Goal: Task Accomplishment & Management: Use online tool/utility

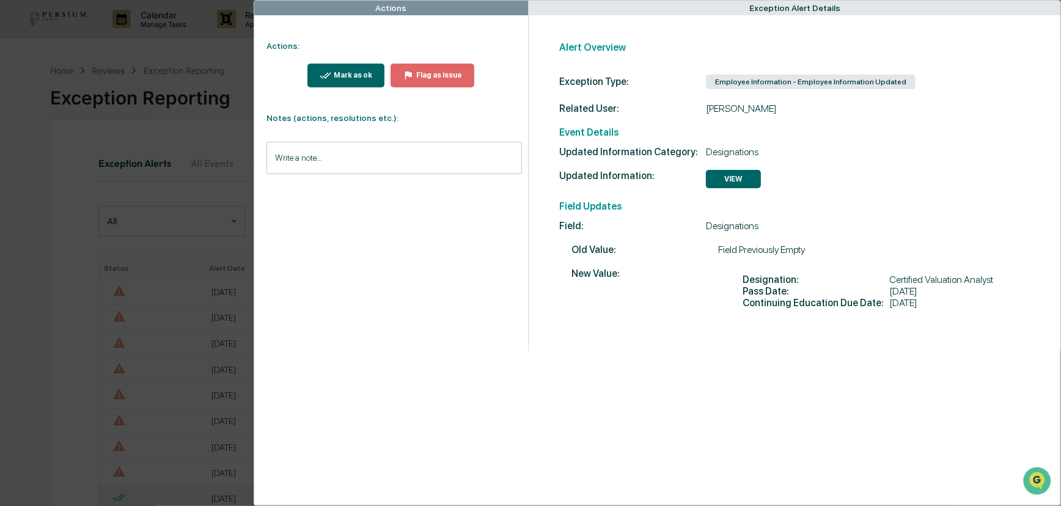
click at [362, 77] on div "Mark as ok" at bounding box center [351, 75] width 41 height 9
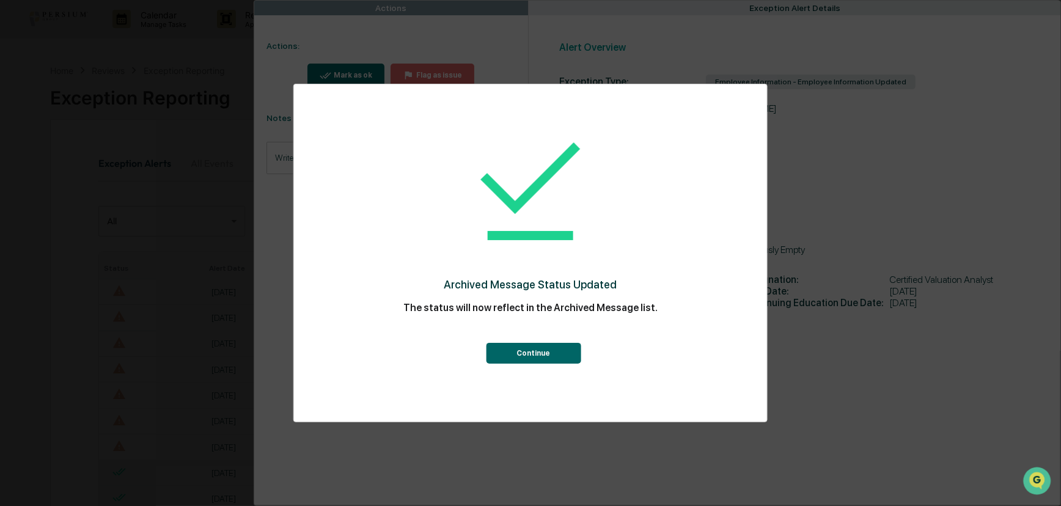
click at [532, 345] on button "Continue" at bounding box center [533, 353] width 95 height 21
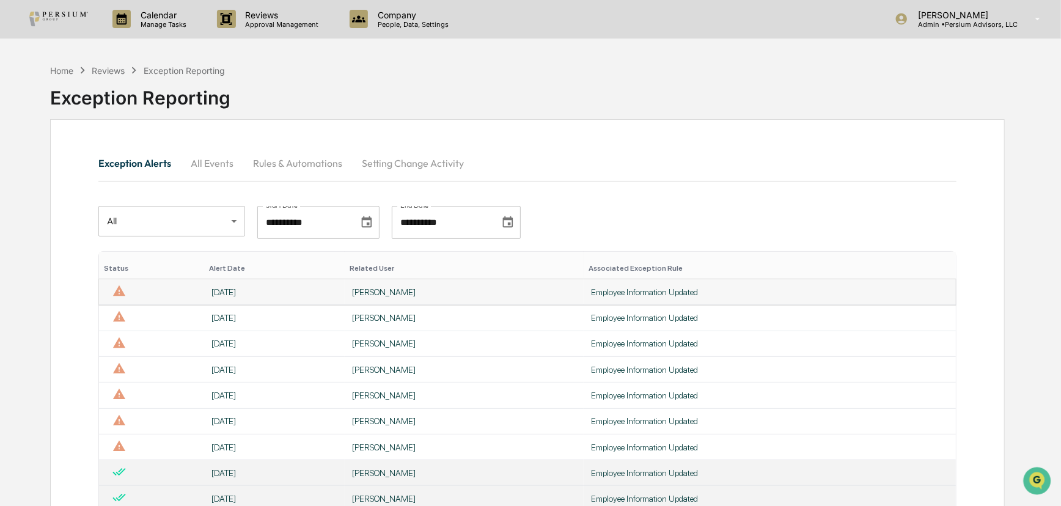
click at [238, 289] on div "[DATE]" at bounding box center [274, 292] width 125 height 10
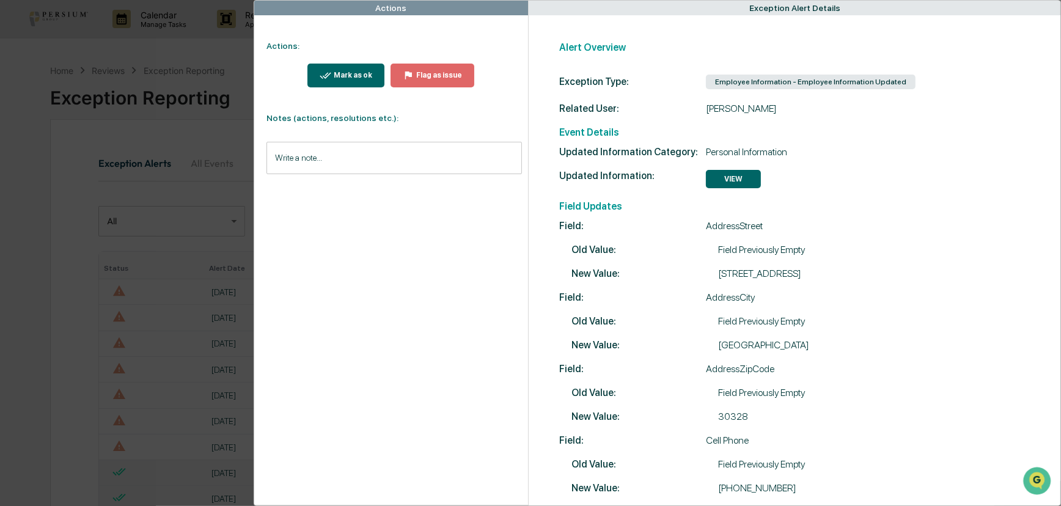
scroll to position [109, 0]
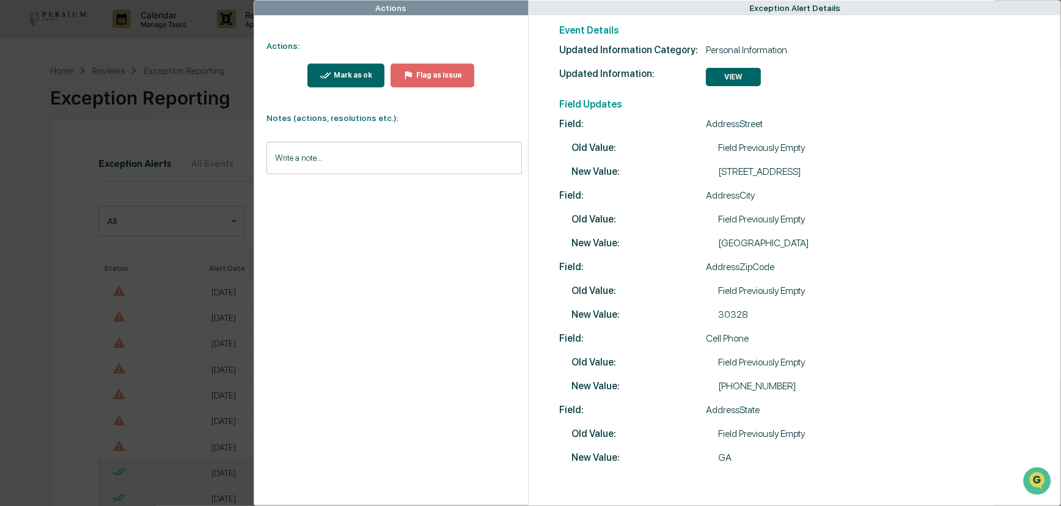
click at [326, 84] on button "Mark as ok" at bounding box center [345, 76] width 77 height 24
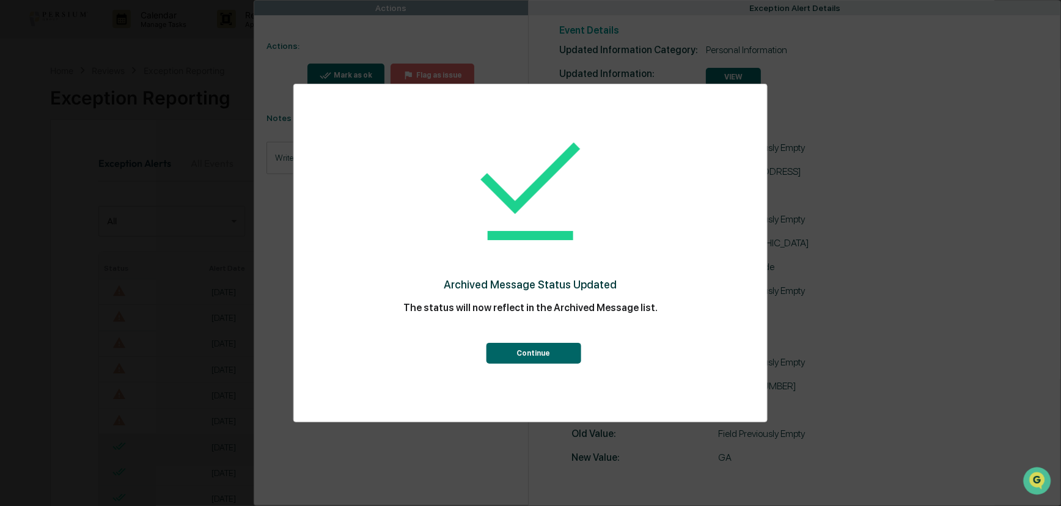
click at [514, 353] on button "Continue" at bounding box center [533, 353] width 95 height 21
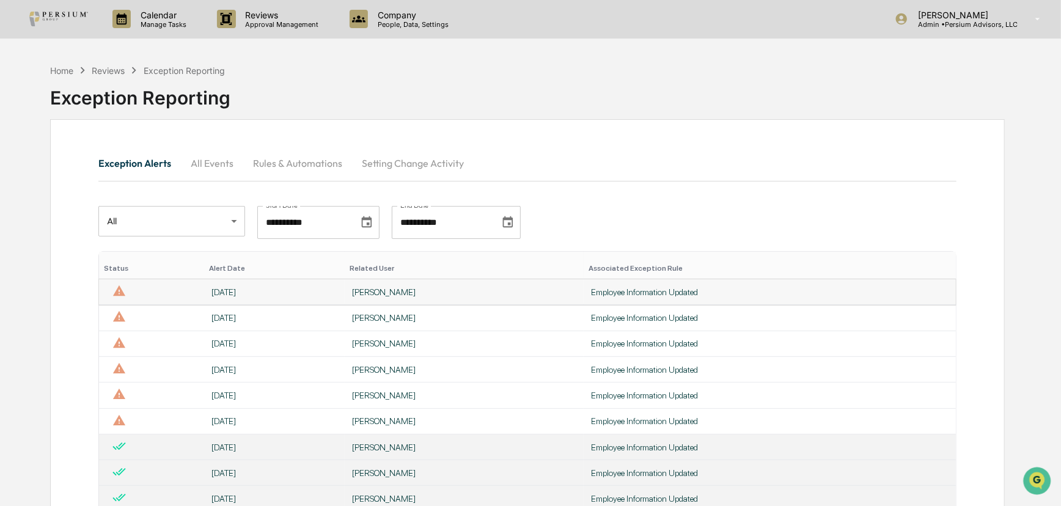
click at [245, 292] on div "[DATE]" at bounding box center [274, 292] width 125 height 10
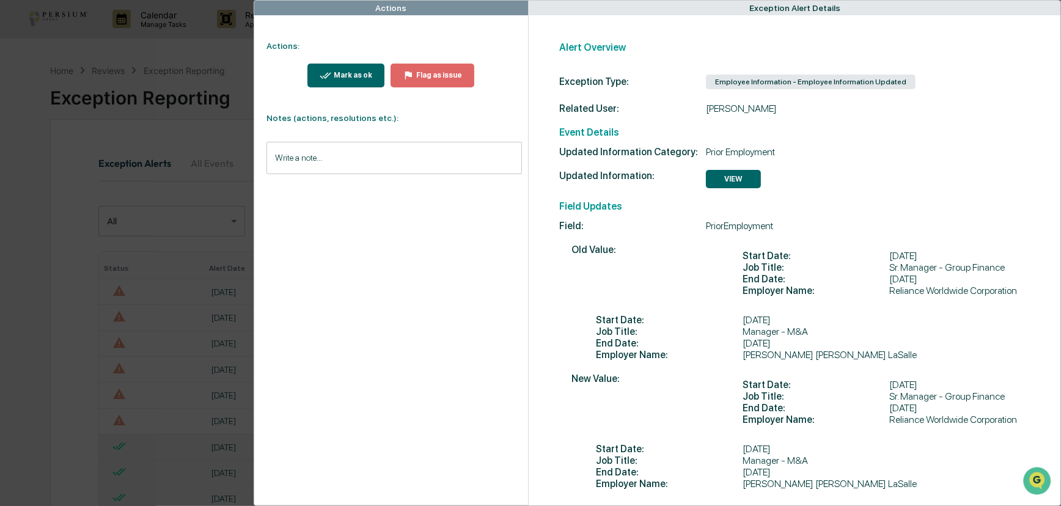
click at [352, 74] on div "Mark as ok" at bounding box center [351, 75] width 41 height 9
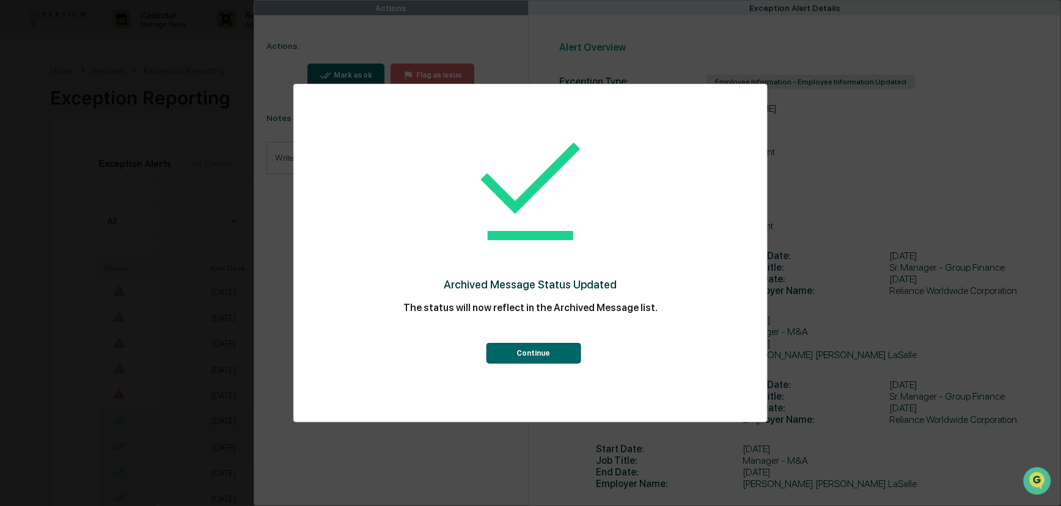
click at [513, 351] on button "Continue" at bounding box center [533, 353] width 95 height 21
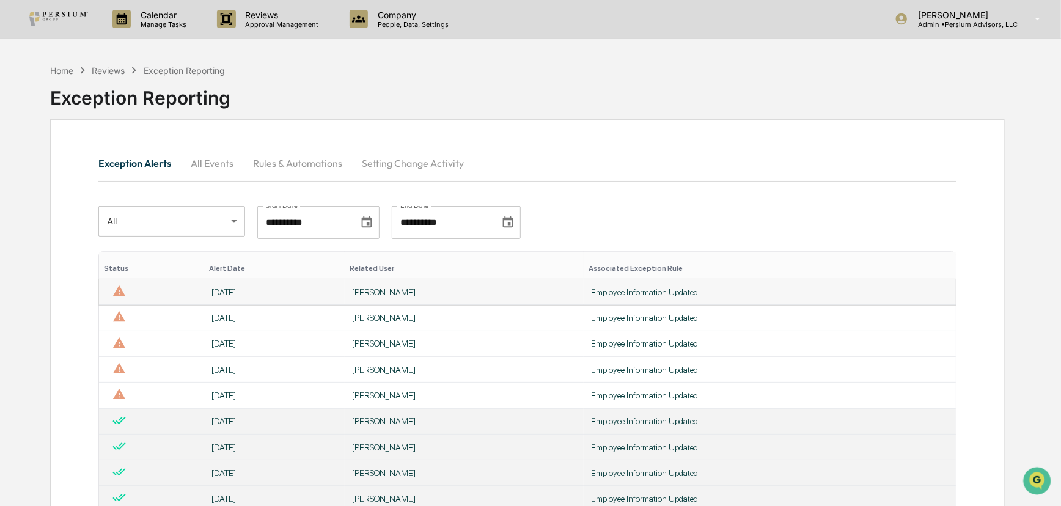
click at [232, 296] on div "[DATE]" at bounding box center [274, 292] width 125 height 10
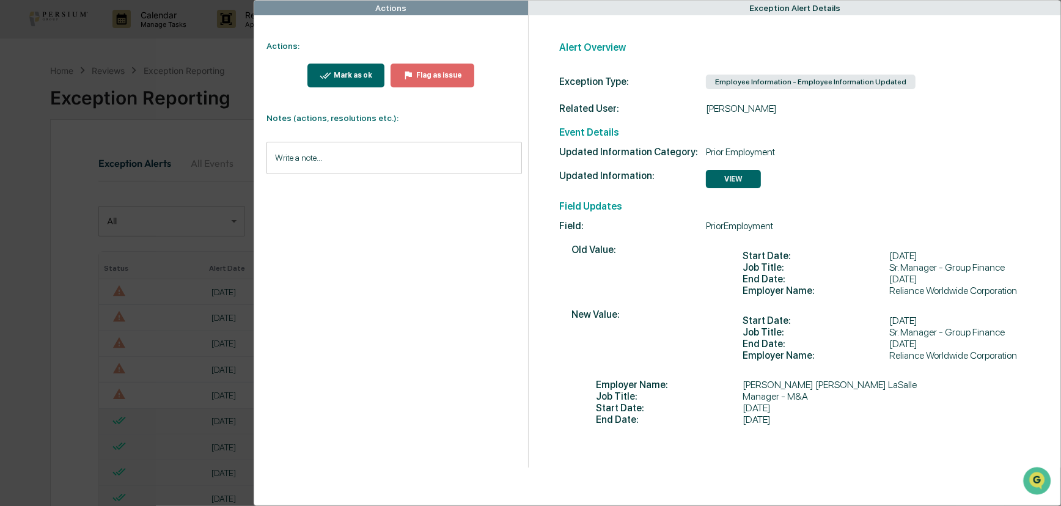
click at [359, 72] on div "Mark as ok" at bounding box center [351, 75] width 41 height 9
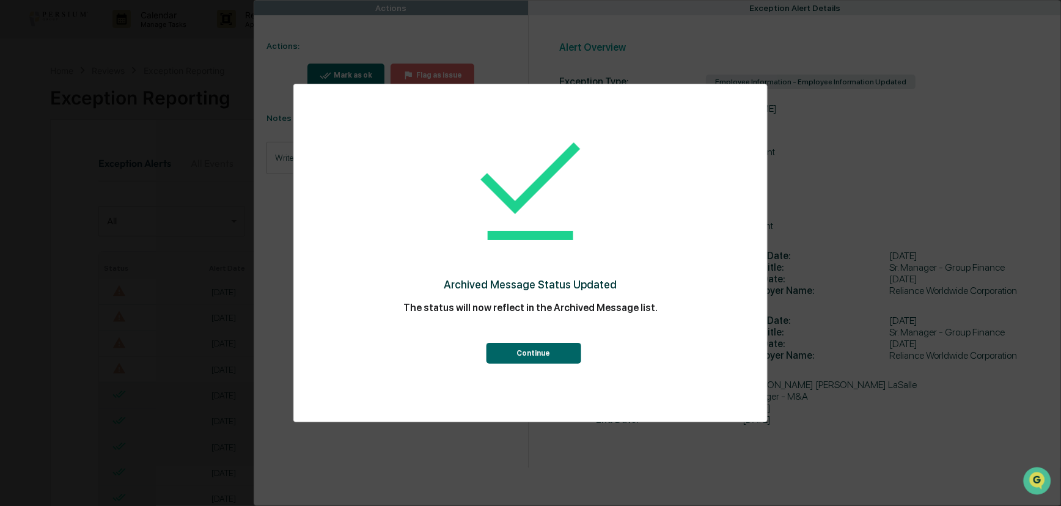
click at [505, 355] on button "Continue" at bounding box center [533, 353] width 95 height 21
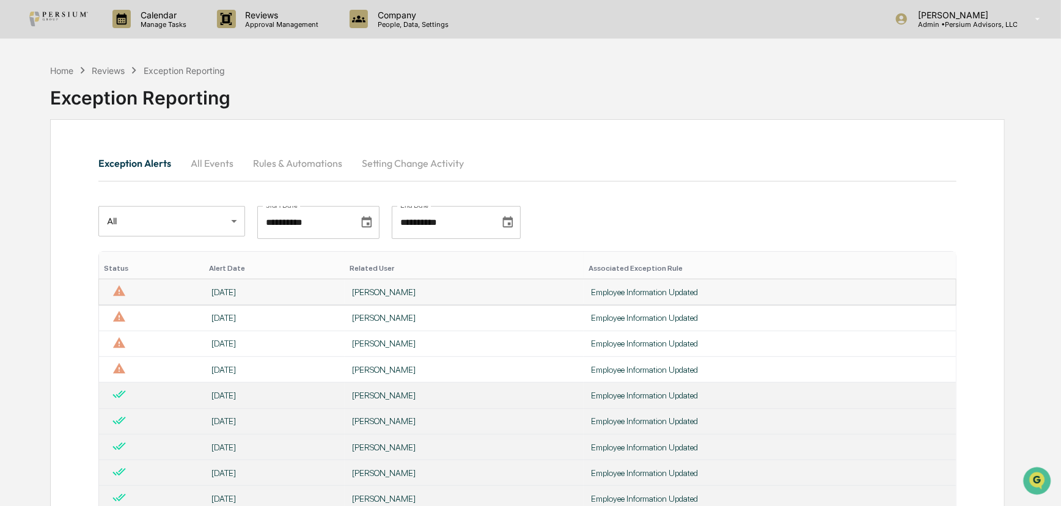
click at [312, 293] on div "[DATE]" at bounding box center [274, 292] width 125 height 10
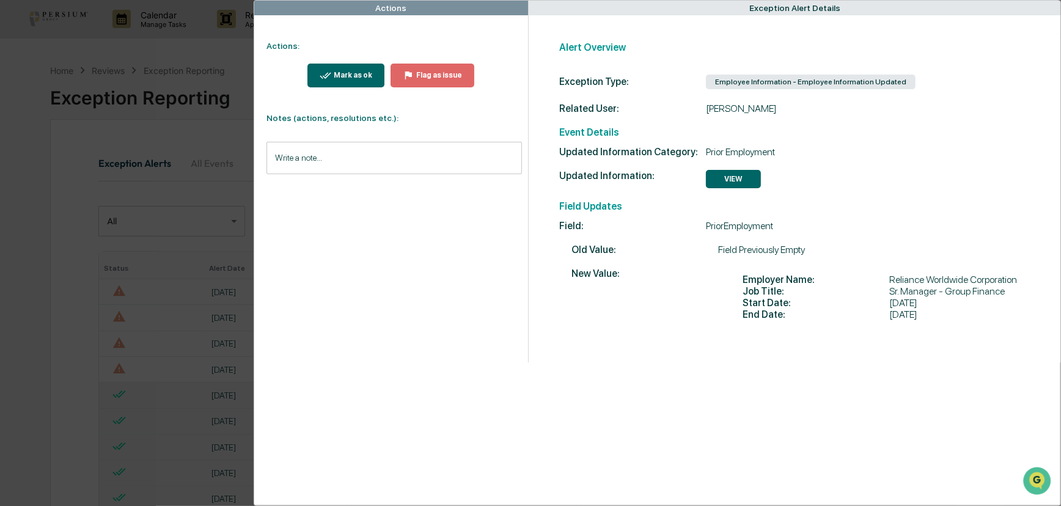
click at [346, 73] on div "Mark as ok" at bounding box center [351, 75] width 41 height 9
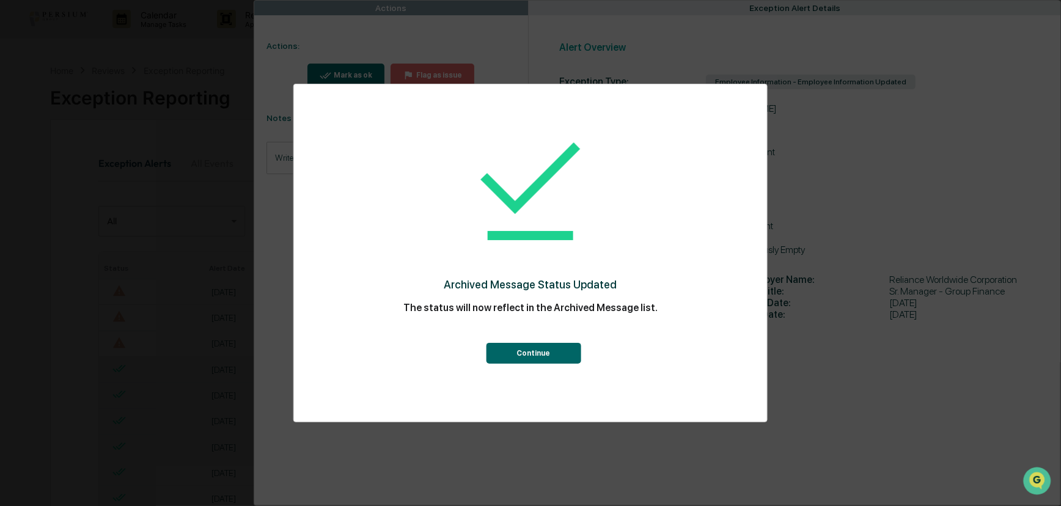
click at [251, 285] on div "Archived Message Status Updated The status will now reflect in the Archived Mes…" at bounding box center [530, 253] width 1061 height 506
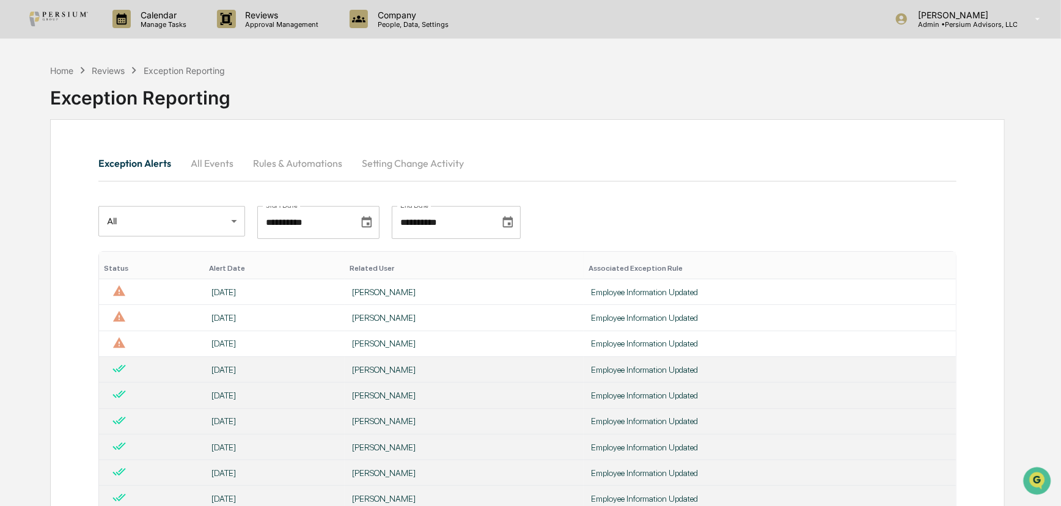
click at [232, 276] on th "Alert Date" at bounding box center [274, 266] width 140 height 28
click at [228, 289] on div "[DATE]" at bounding box center [274, 292] width 125 height 10
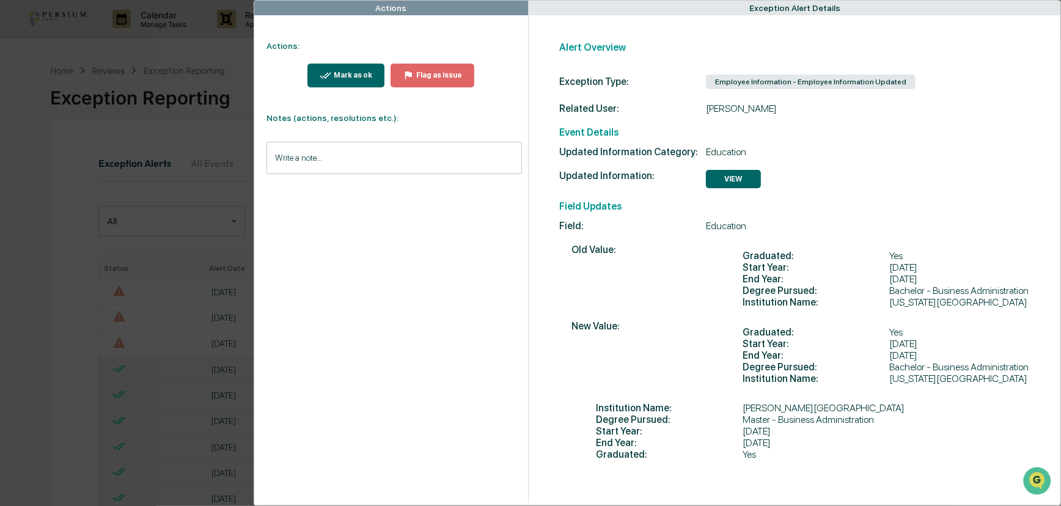
click at [327, 78] on icon "modal" at bounding box center [325, 75] width 11 height 6
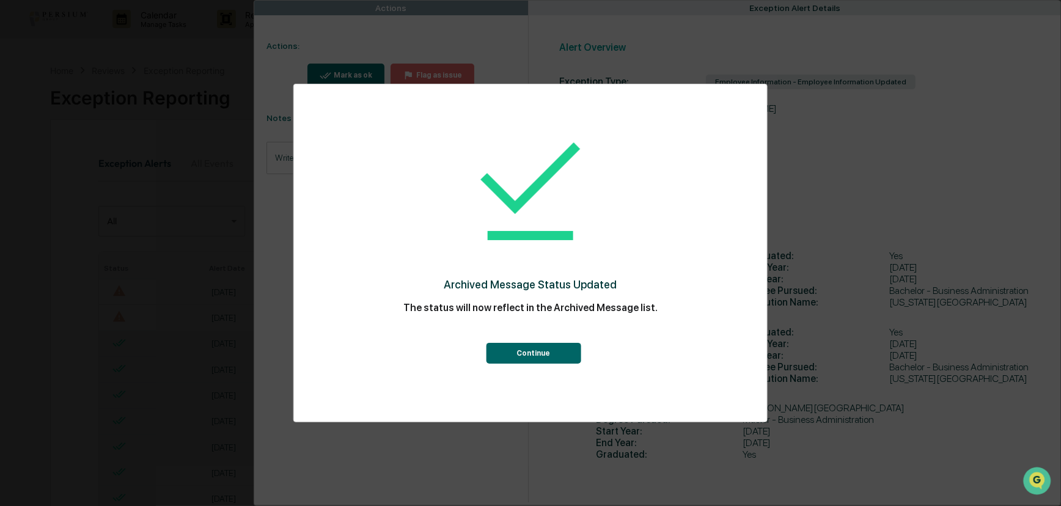
click at [505, 337] on div "Continue" at bounding box center [530, 343] width 424 height 42
click at [507, 345] on button "Continue" at bounding box center [533, 353] width 95 height 21
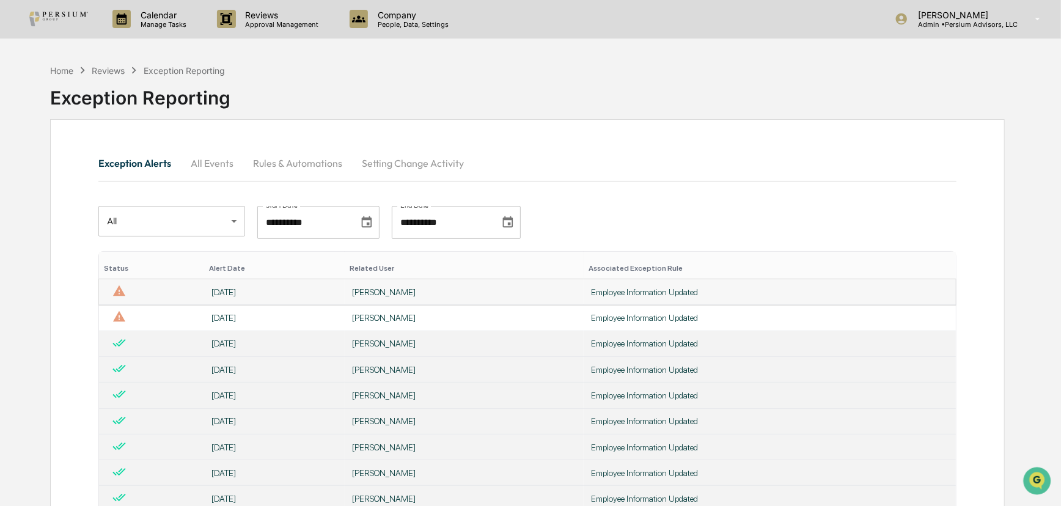
click at [256, 293] on div "[DATE]" at bounding box center [274, 292] width 125 height 10
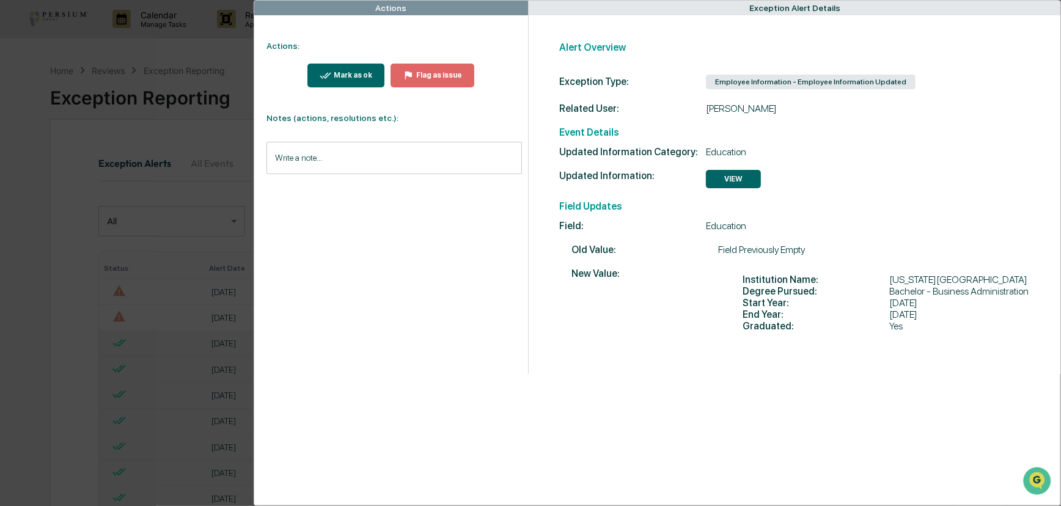
click at [340, 73] on div "Mark as ok" at bounding box center [351, 75] width 41 height 9
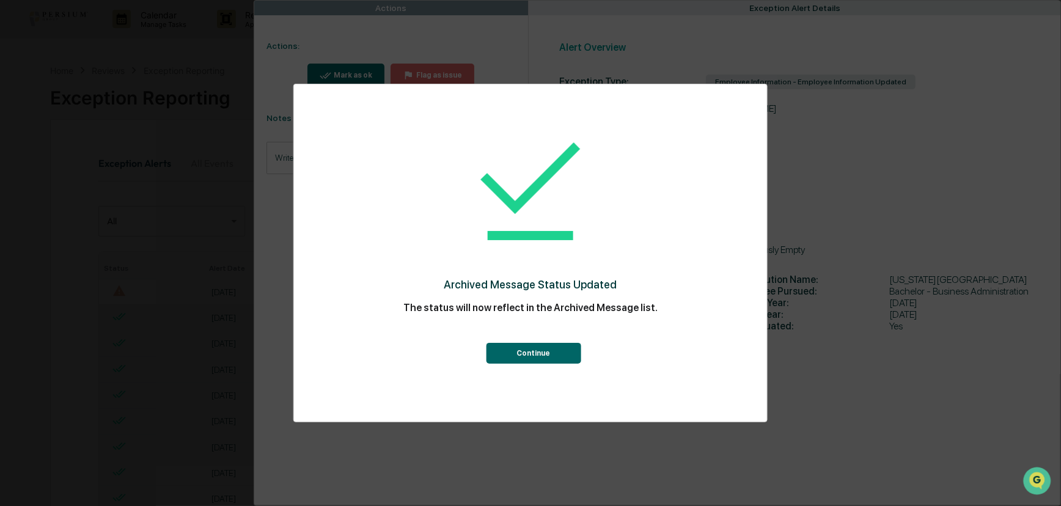
click at [510, 357] on button "Continue" at bounding box center [533, 353] width 95 height 21
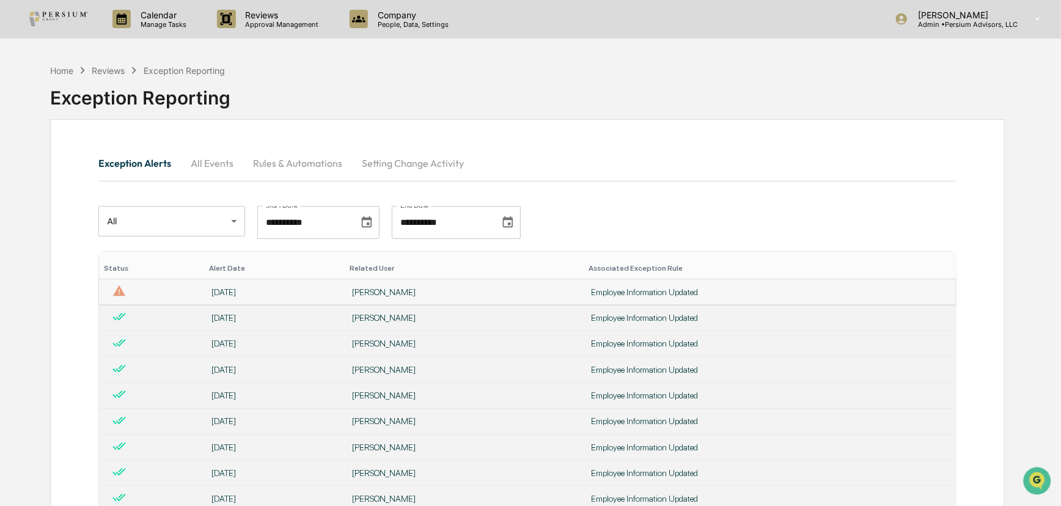
click at [274, 292] on div "[DATE]" at bounding box center [274, 292] width 125 height 10
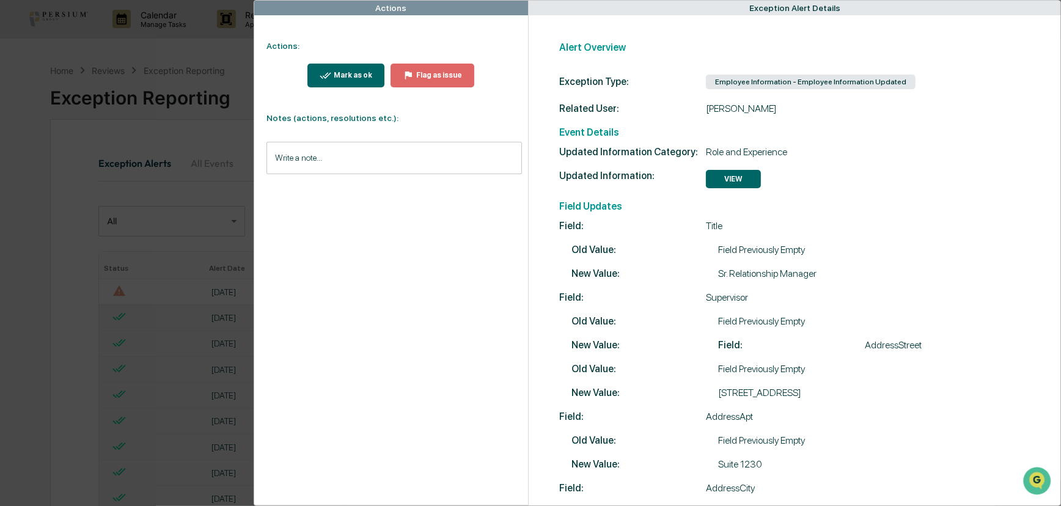
click at [337, 73] on div "Mark as ok" at bounding box center [351, 75] width 41 height 9
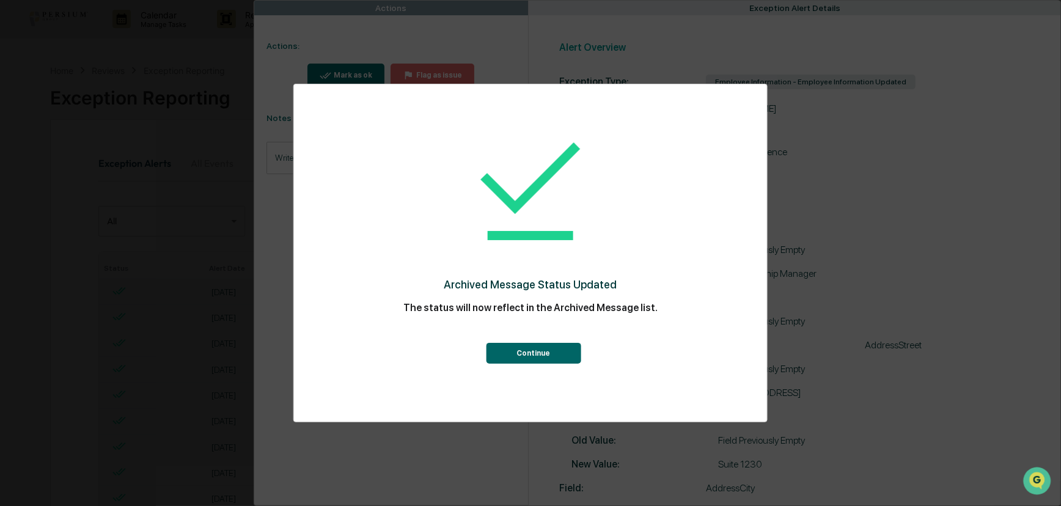
click at [536, 347] on button "Continue" at bounding box center [533, 353] width 95 height 21
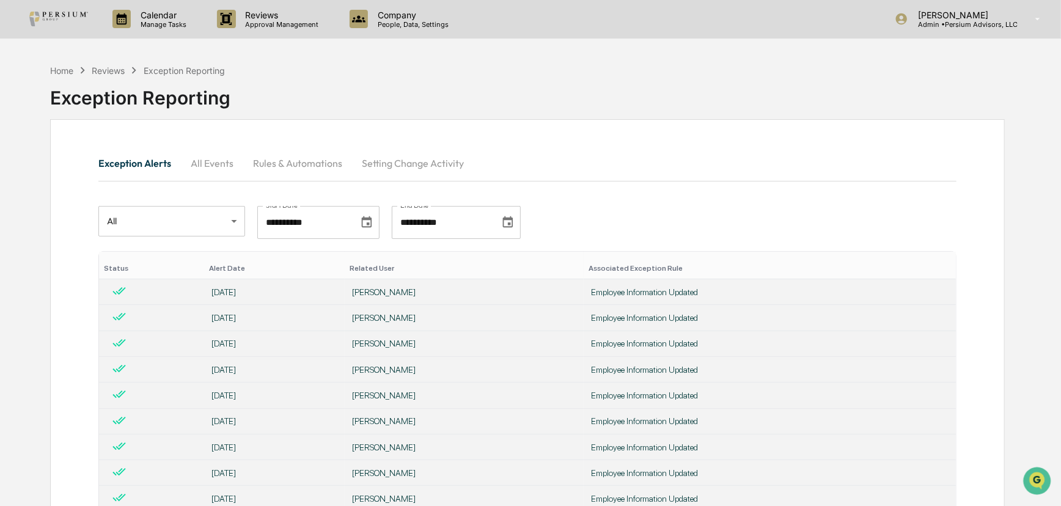
click at [196, 157] on button "All Events" at bounding box center [212, 163] width 62 height 29
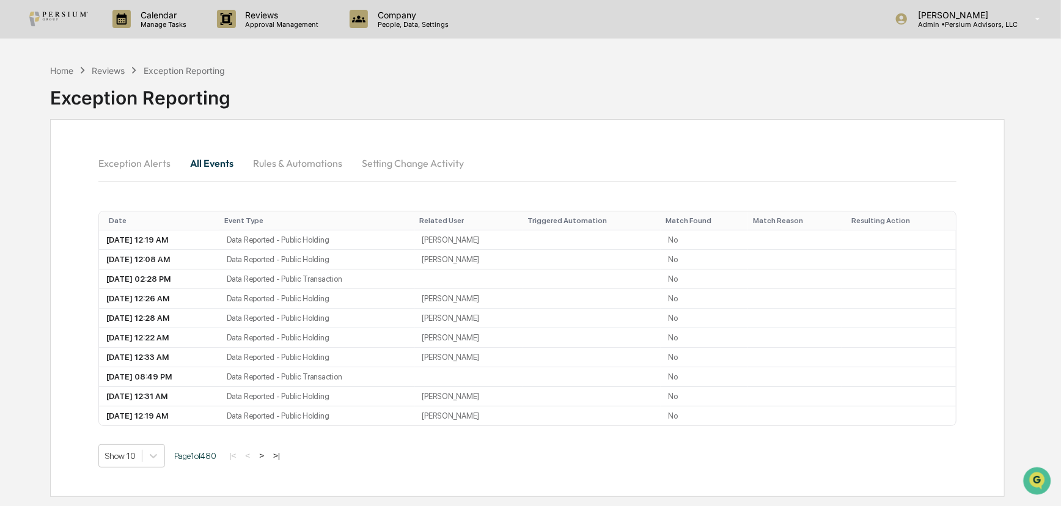
click at [265, 458] on button ">" at bounding box center [262, 456] width 12 height 10
click at [265, 458] on button ">" at bounding box center [263, 456] width 12 height 10
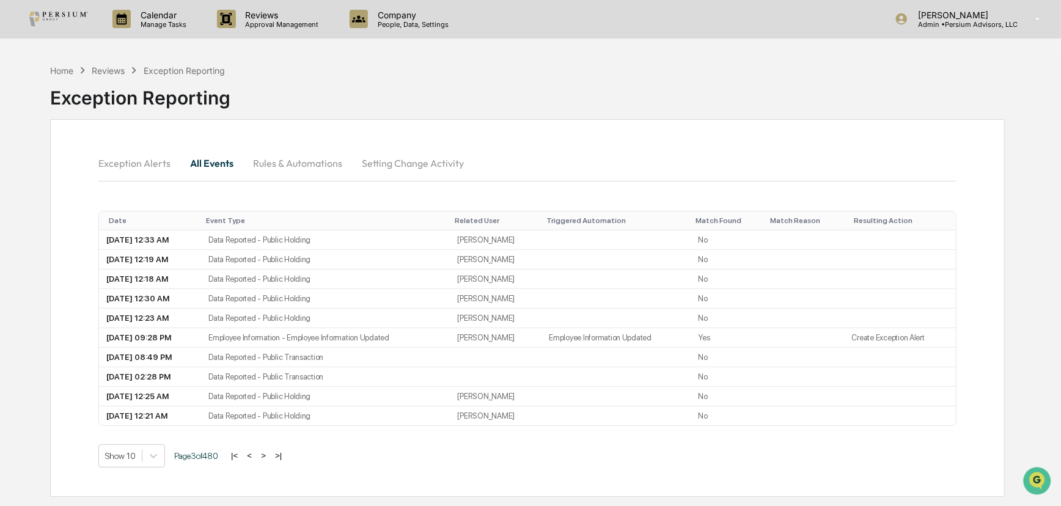
click at [270, 455] on button ">" at bounding box center [263, 456] width 12 height 10
click at [269, 455] on button ">" at bounding box center [263, 456] width 12 height 10
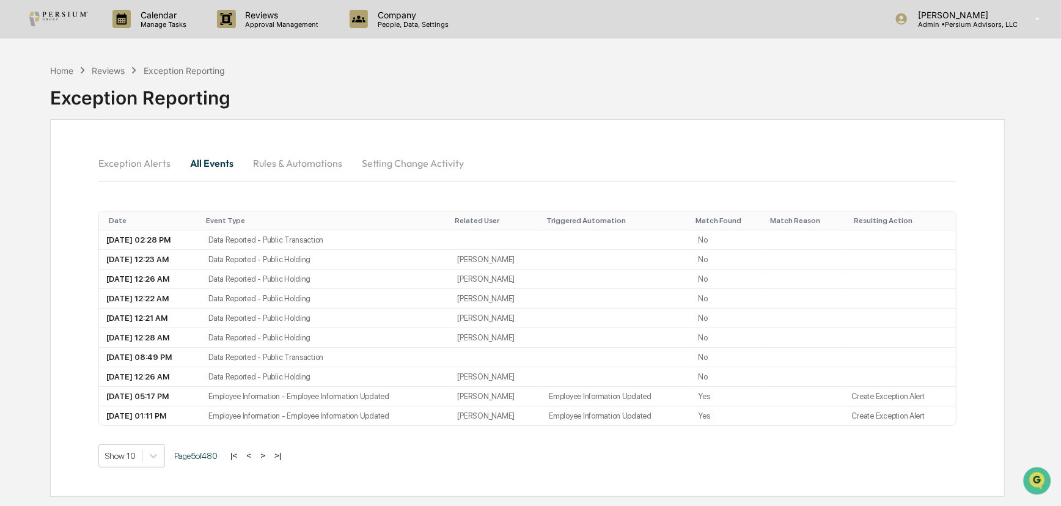
click at [252, 458] on button "<" at bounding box center [249, 456] width 12 height 10
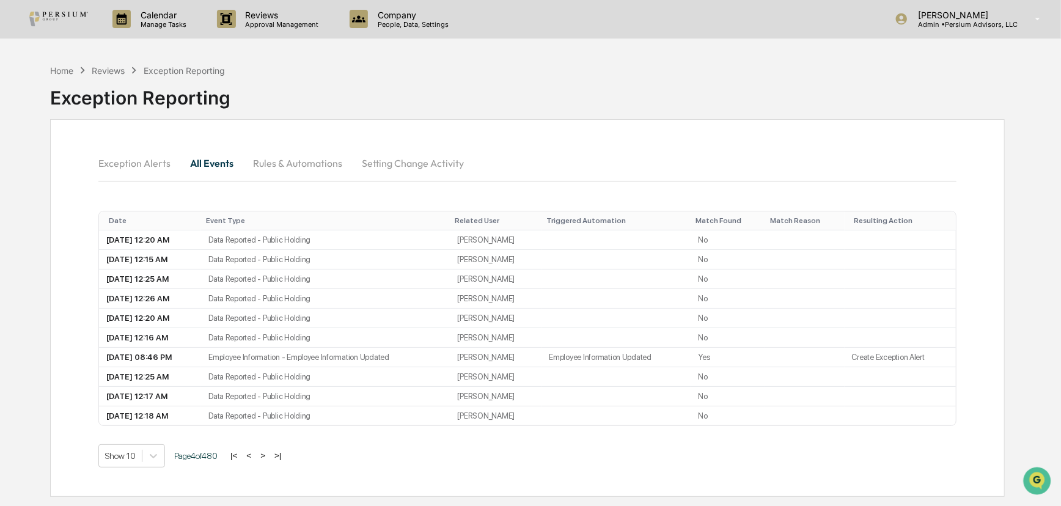
click at [254, 456] on button "<" at bounding box center [249, 456] width 12 height 10
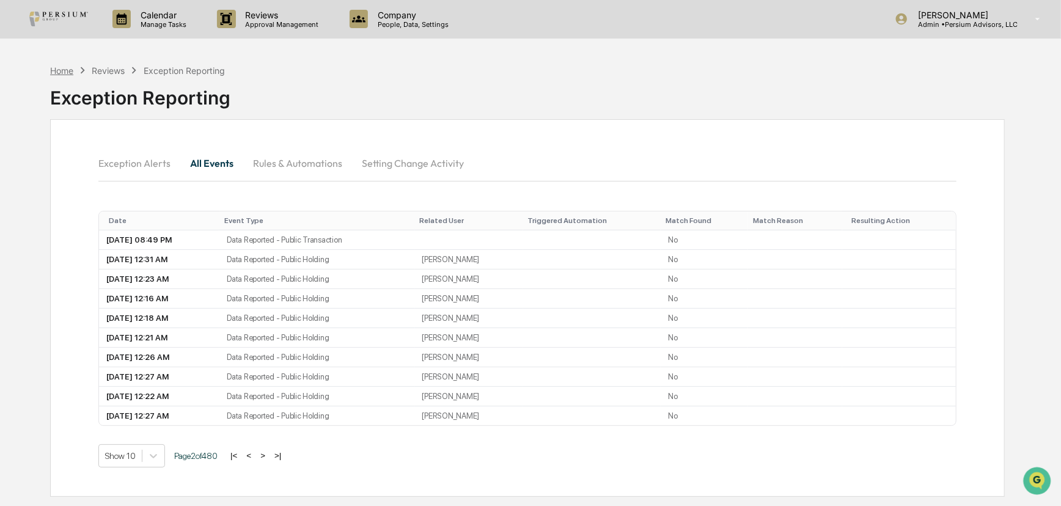
click at [61, 70] on div "Home" at bounding box center [61, 70] width 23 height 10
